Goal: Use online tool/utility

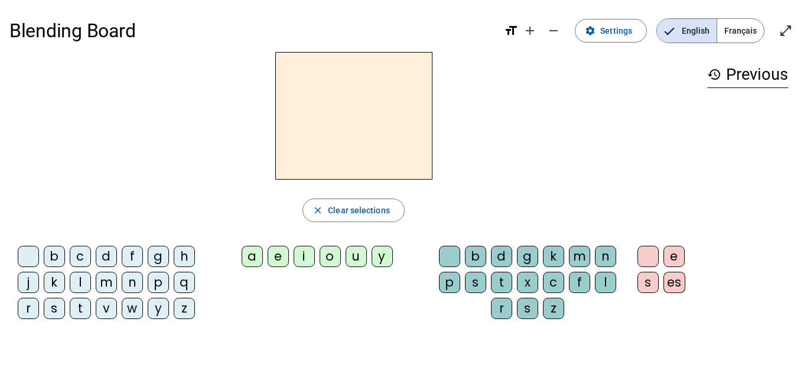
click at [502, 260] on div "d" at bounding box center [501, 256] width 21 height 21
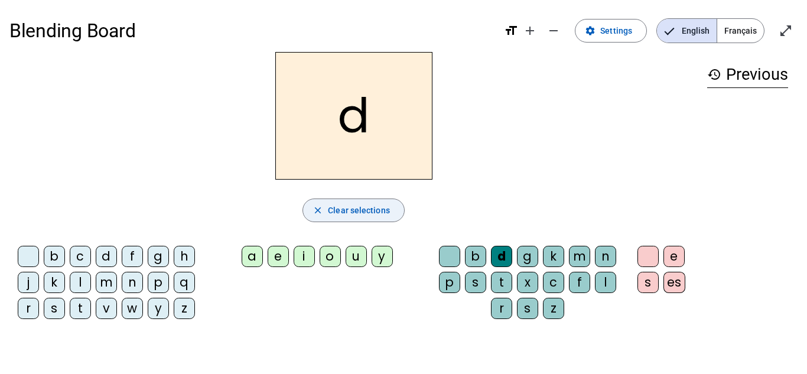
click at [320, 211] on mat-icon "close" at bounding box center [318, 210] width 11 height 11
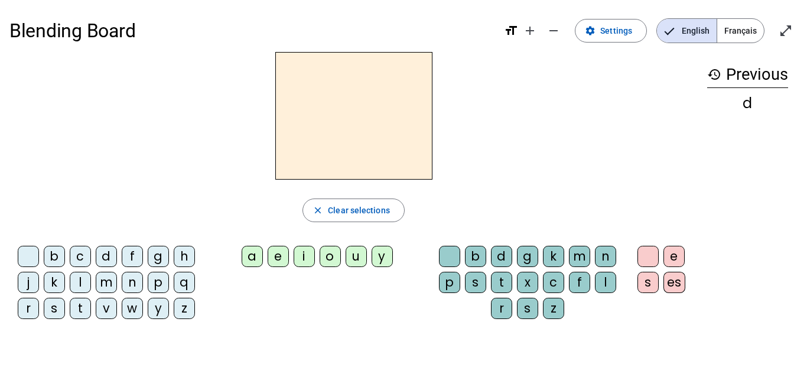
click at [750, 32] on span "Français" at bounding box center [741, 31] width 47 height 24
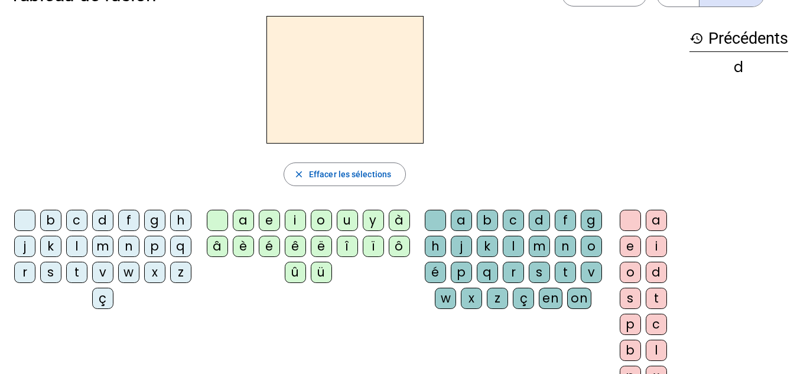
scroll to position [35, 0]
click at [524, 241] on div "l" at bounding box center [513, 246] width 21 height 21
click at [472, 220] on div "a" at bounding box center [461, 220] width 21 height 21
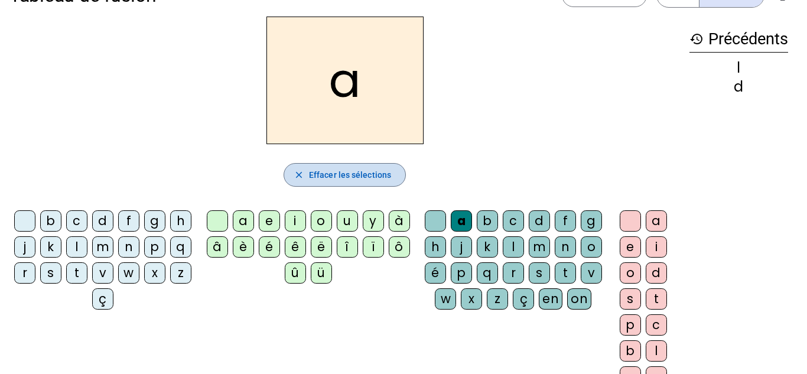
click at [323, 169] on span "Effacer les sélections" at bounding box center [350, 175] width 82 height 14
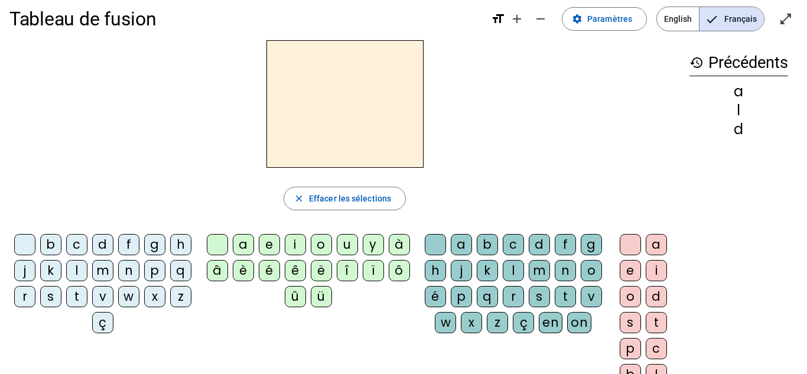
scroll to position [15, 0]
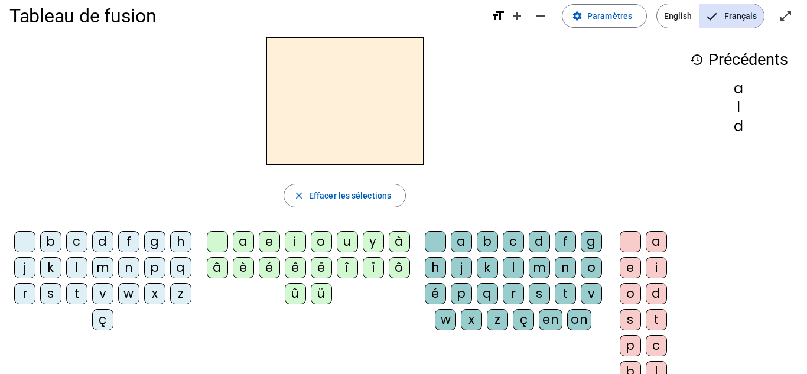
click at [524, 267] on div "l" at bounding box center [513, 267] width 21 height 21
click at [246, 239] on div "a" at bounding box center [243, 241] width 21 height 21
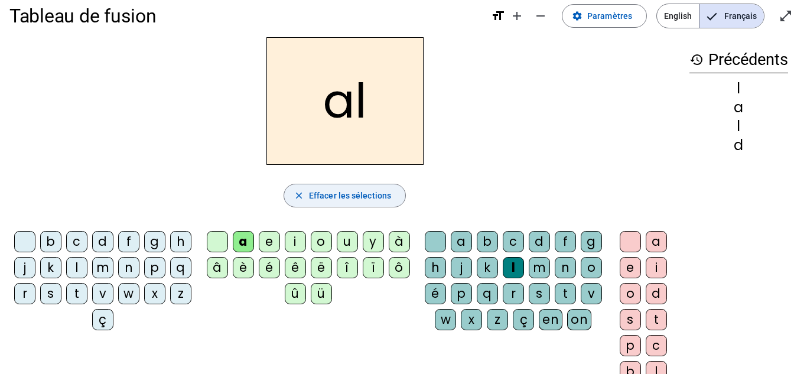
click at [309, 201] on span "Effacer les sélections" at bounding box center [350, 196] width 82 height 14
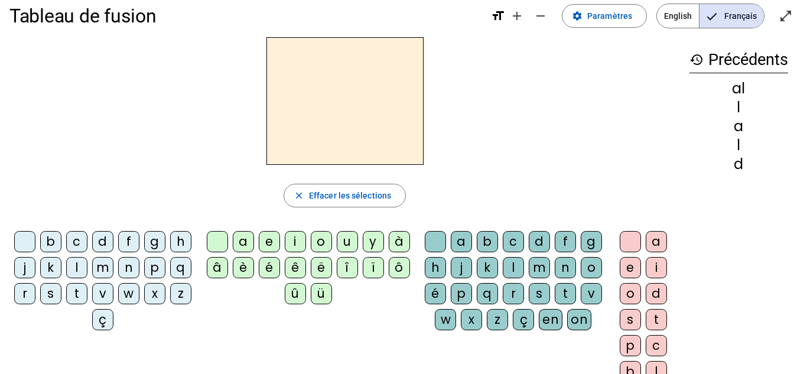
click at [87, 267] on div "l" at bounding box center [76, 267] width 21 height 21
click at [241, 239] on div "a" at bounding box center [243, 241] width 21 height 21
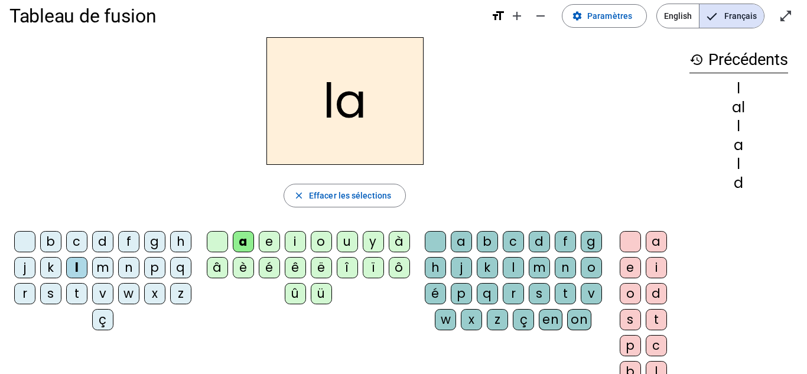
click at [524, 239] on div "c" at bounding box center [513, 241] width 21 height 21
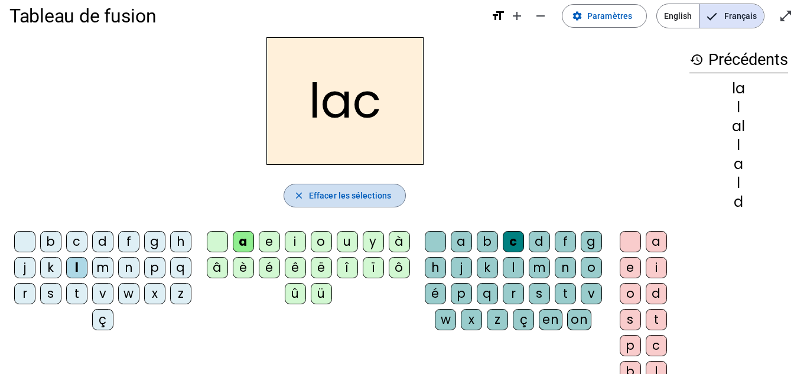
click at [366, 196] on span "Effacer les sélections" at bounding box center [350, 196] width 82 height 14
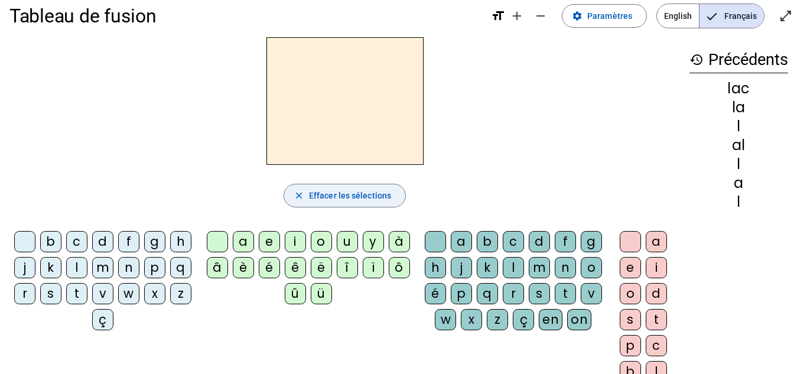
click at [366, 196] on span "Effacer les sélections" at bounding box center [350, 196] width 82 height 14
click at [696, 59] on mat-icon "history" at bounding box center [697, 60] width 14 height 14
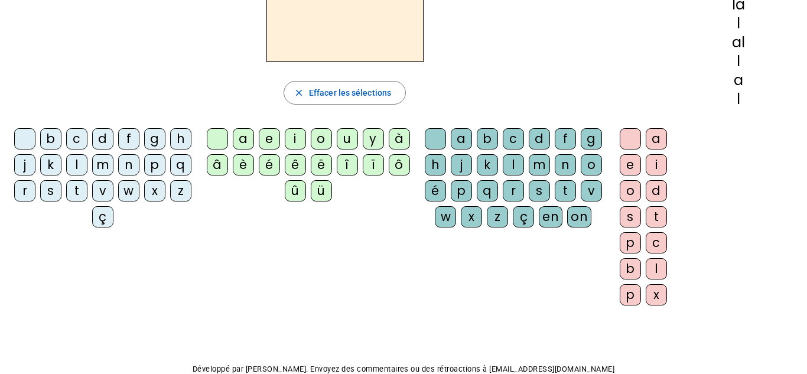
scroll to position [0, 0]
